Goal: Task Accomplishment & Management: Manage account settings

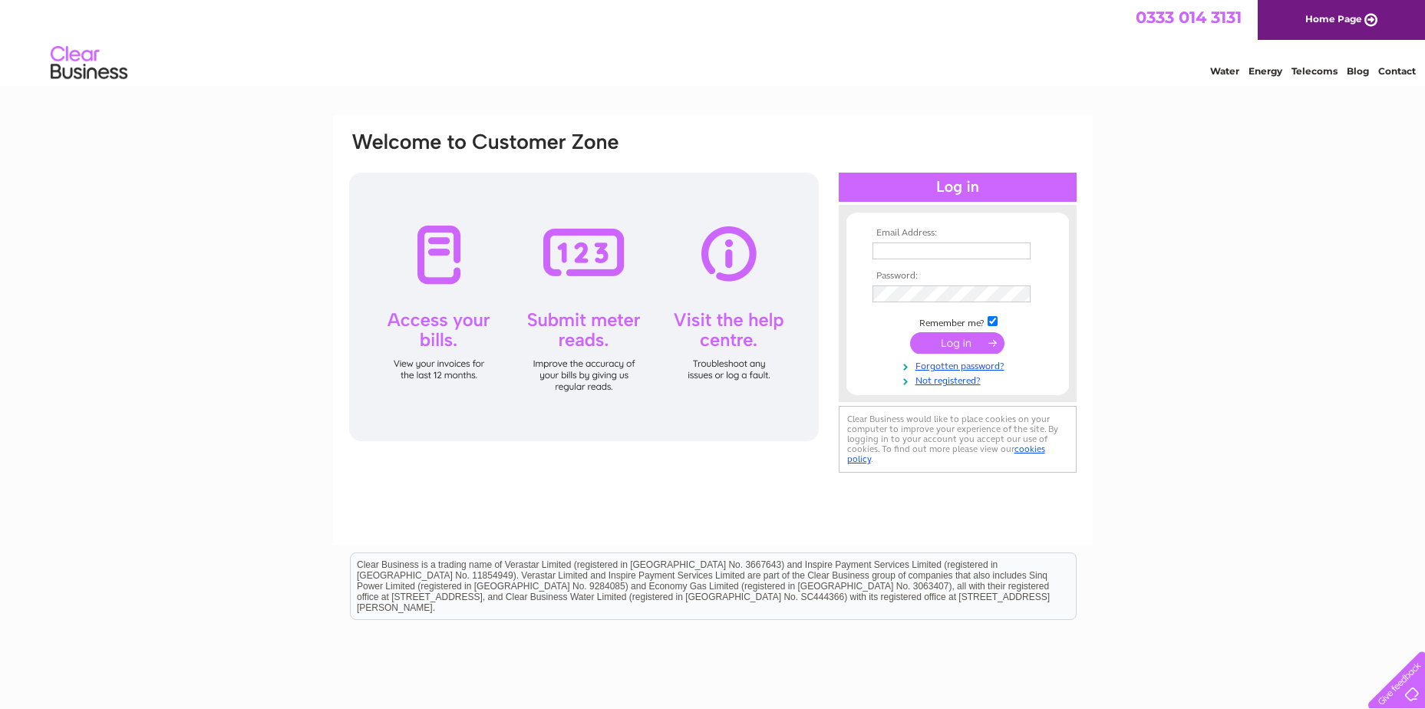
click at [955, 254] on input "text" at bounding box center [951, 250] width 158 height 17
paste input "accounts@tiso.co.uk"
type input "accounts@tiso.co.uk"
click at [1164, 602] on html "Clear Business is a trading name of Verastar Limited (registered in [GEOGRAPHIC…" at bounding box center [712, 594] width 1425 height 98
click at [977, 344] on input "submit" at bounding box center [957, 344] width 94 height 21
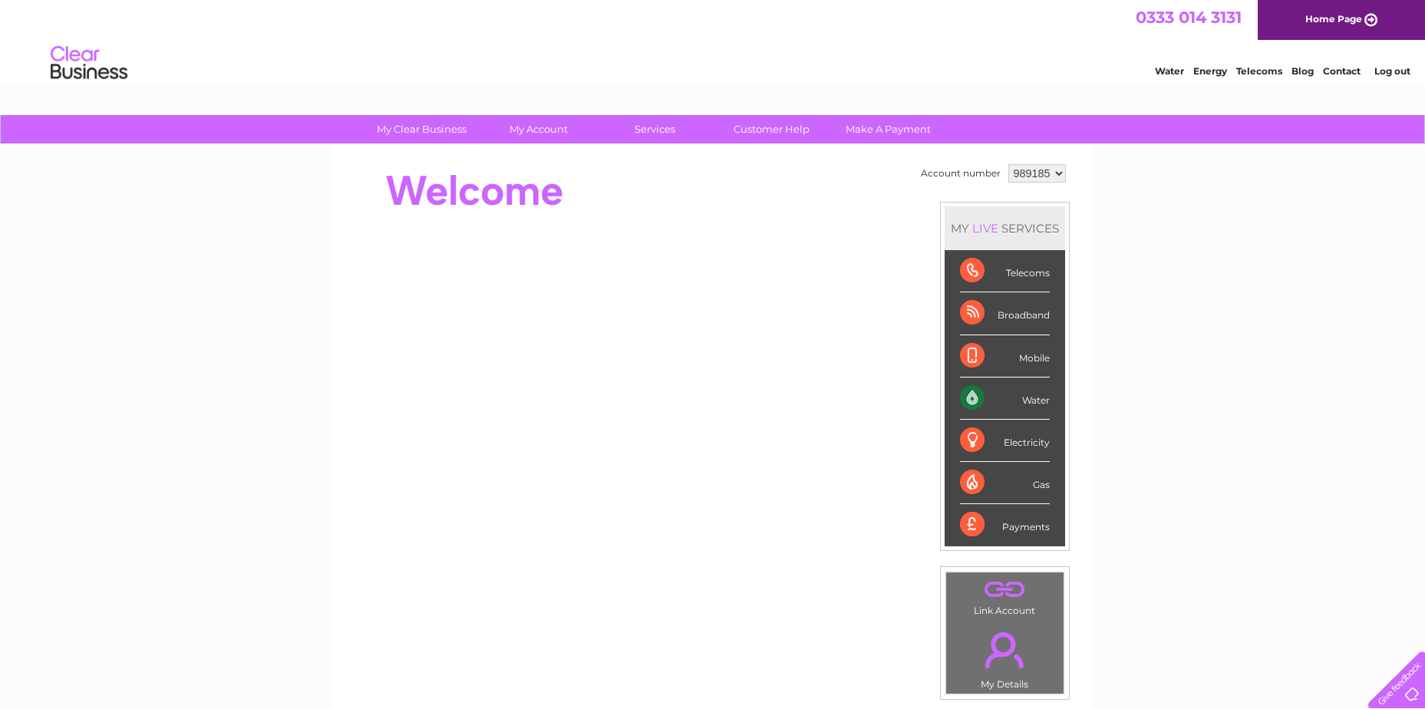
click at [1023, 394] on div "Water" at bounding box center [1005, 398] width 90 height 42
click at [971, 397] on div "Water" at bounding box center [1005, 398] width 90 height 42
click at [1166, 73] on link "Water" at bounding box center [1169, 71] width 29 height 12
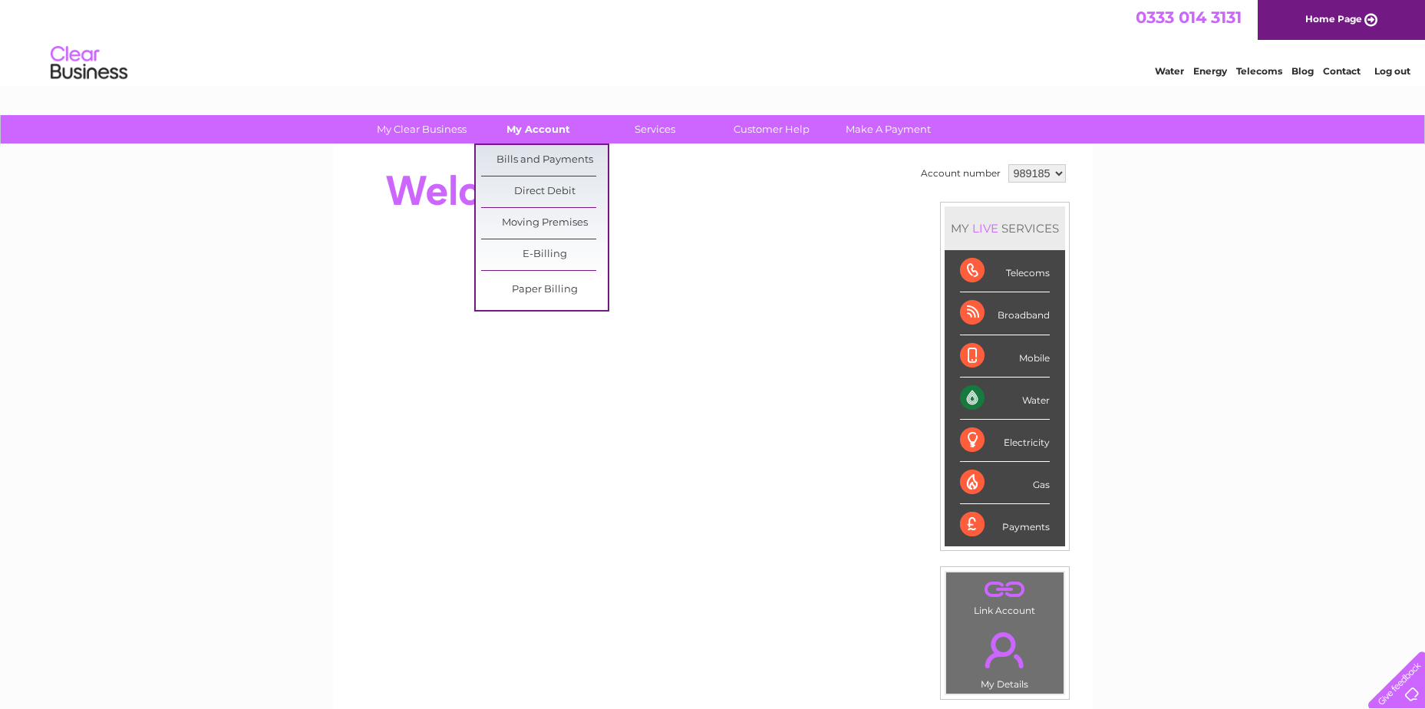
click at [544, 127] on link "My Account" at bounding box center [538, 129] width 127 height 28
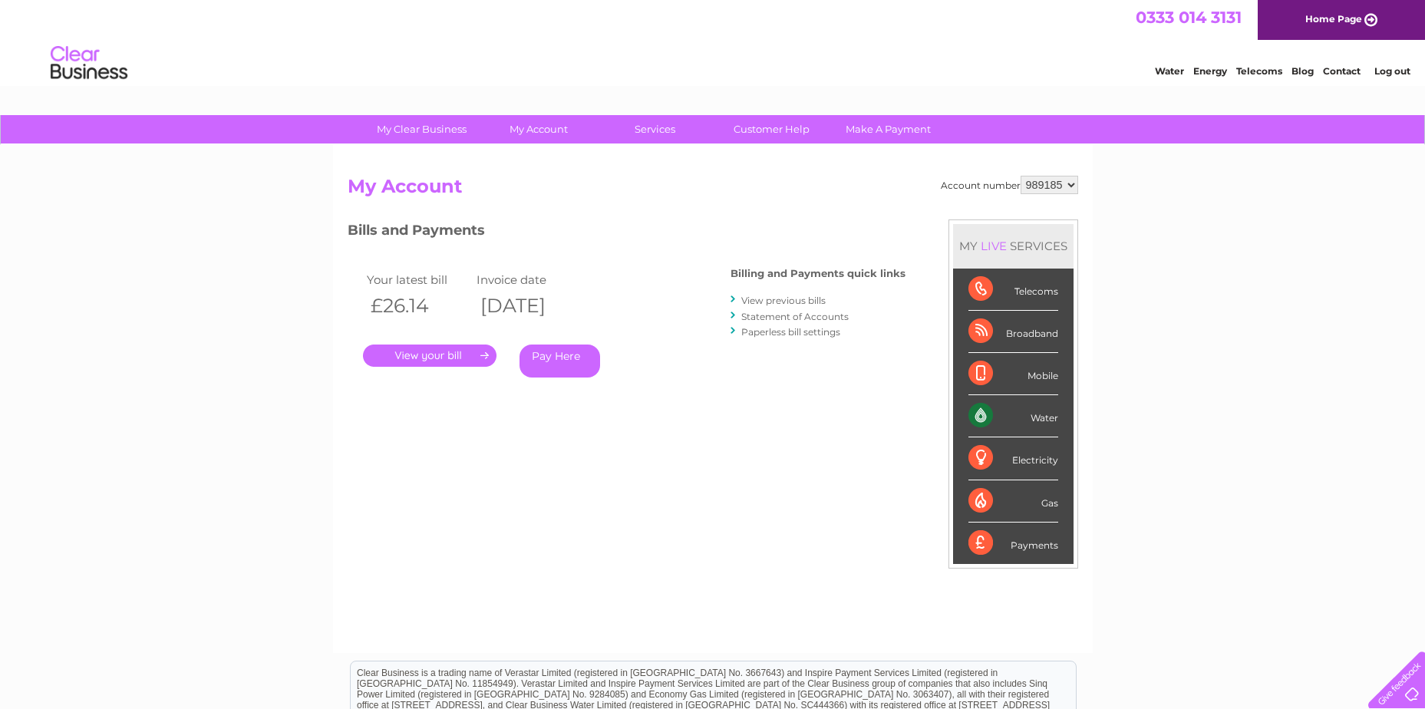
click at [456, 353] on link "." at bounding box center [429, 355] width 133 height 22
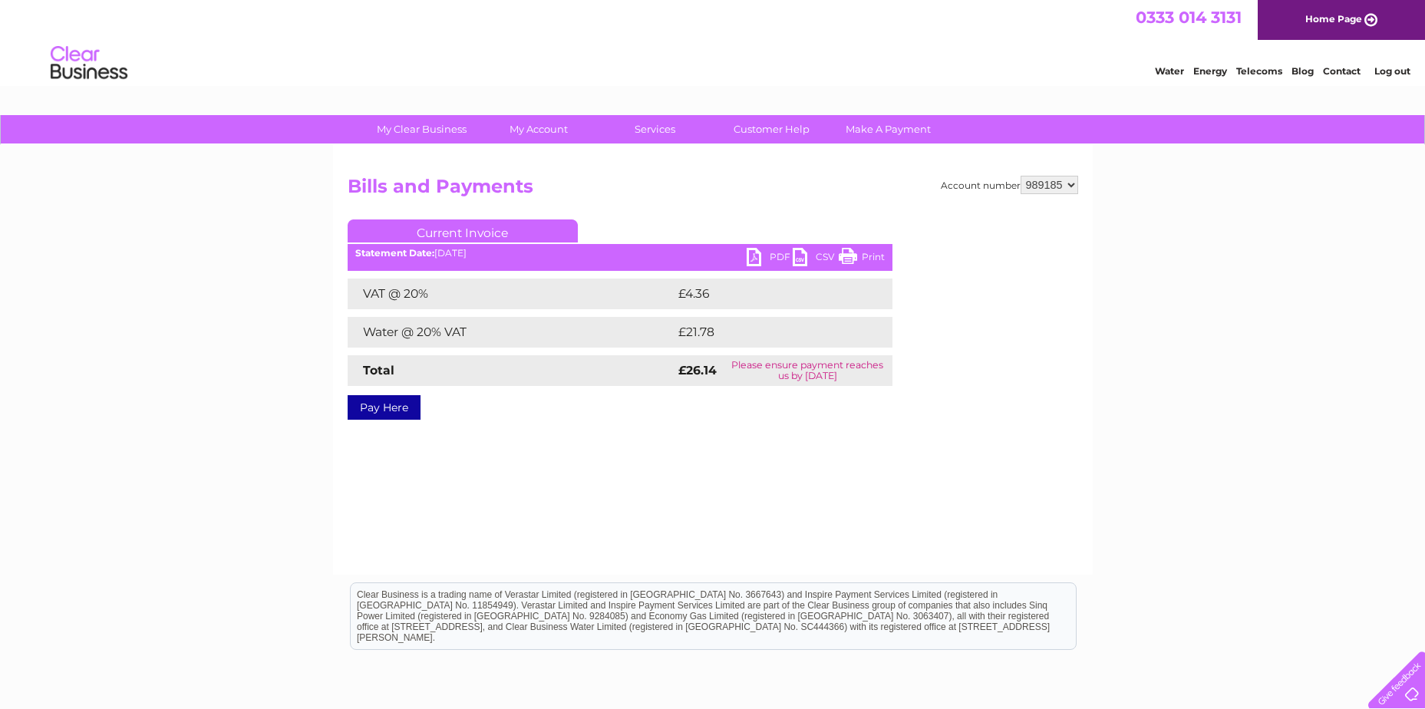
click at [764, 251] on link "PDF" at bounding box center [769, 259] width 46 height 22
